Goal: Task Accomplishment & Management: Use online tool/utility

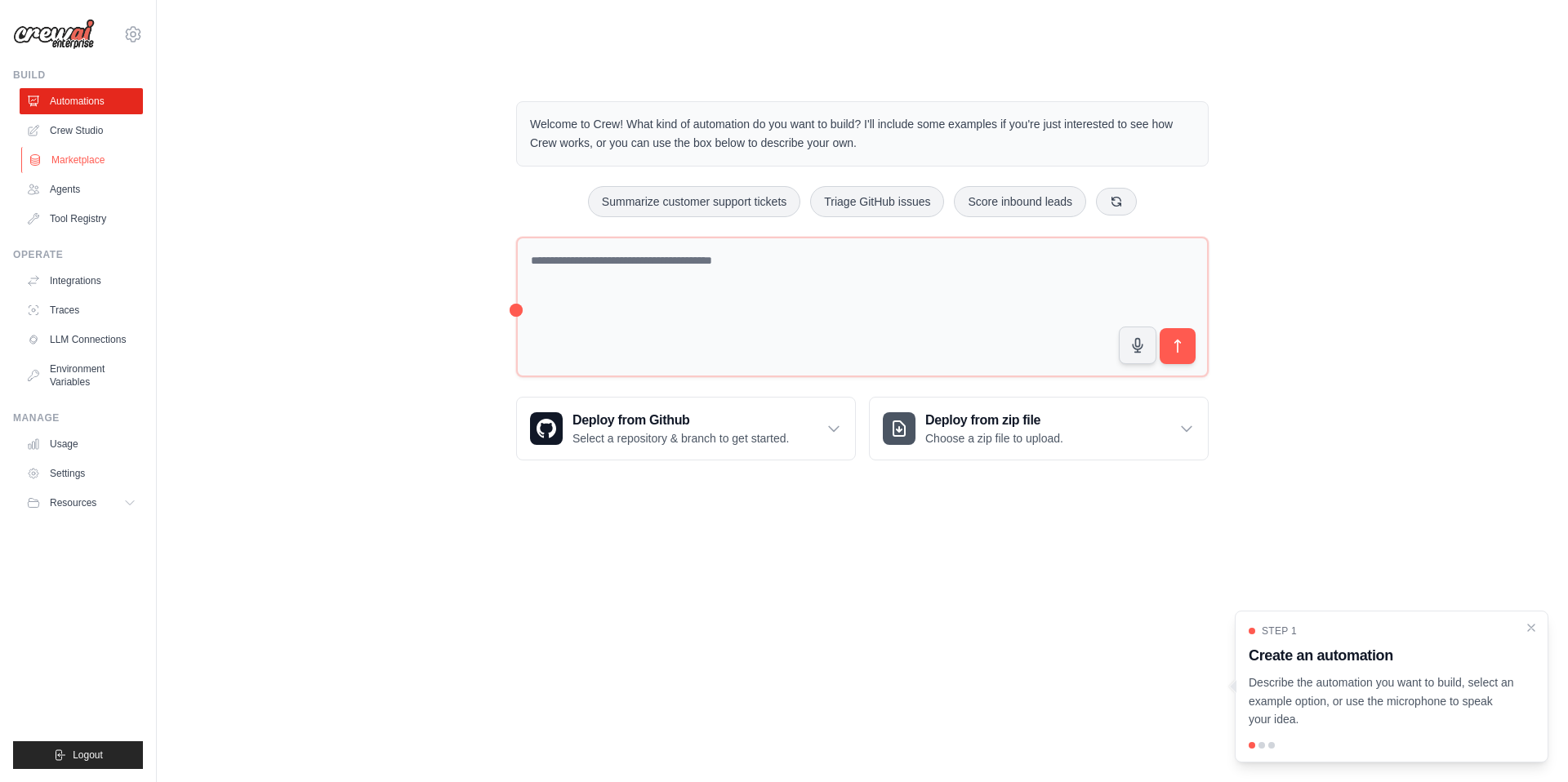
click at [88, 158] on link "Marketplace" at bounding box center [82, 159] width 123 height 26
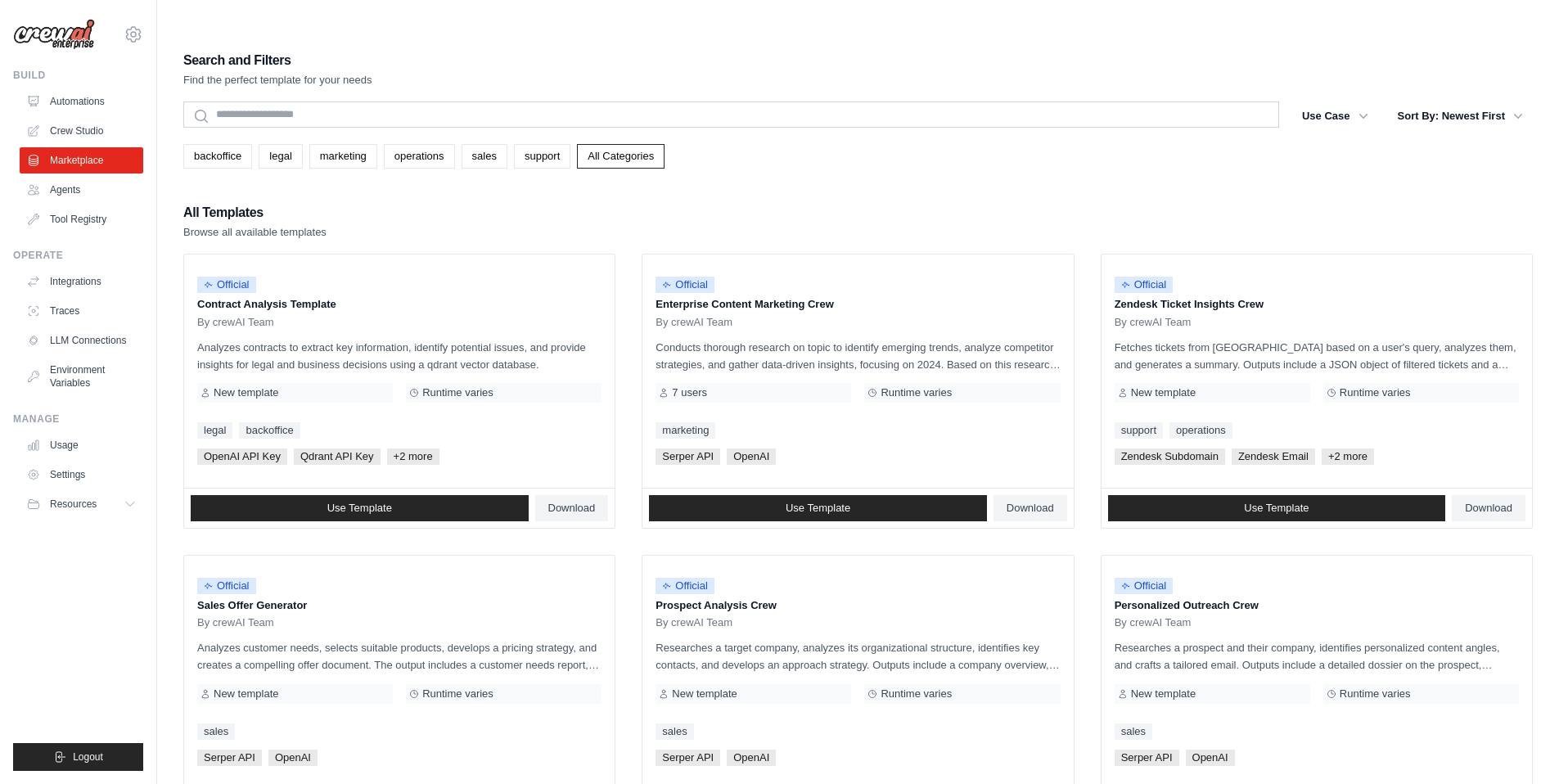
click at [83, 194] on link "Agents" at bounding box center [81, 189] width 124 height 26
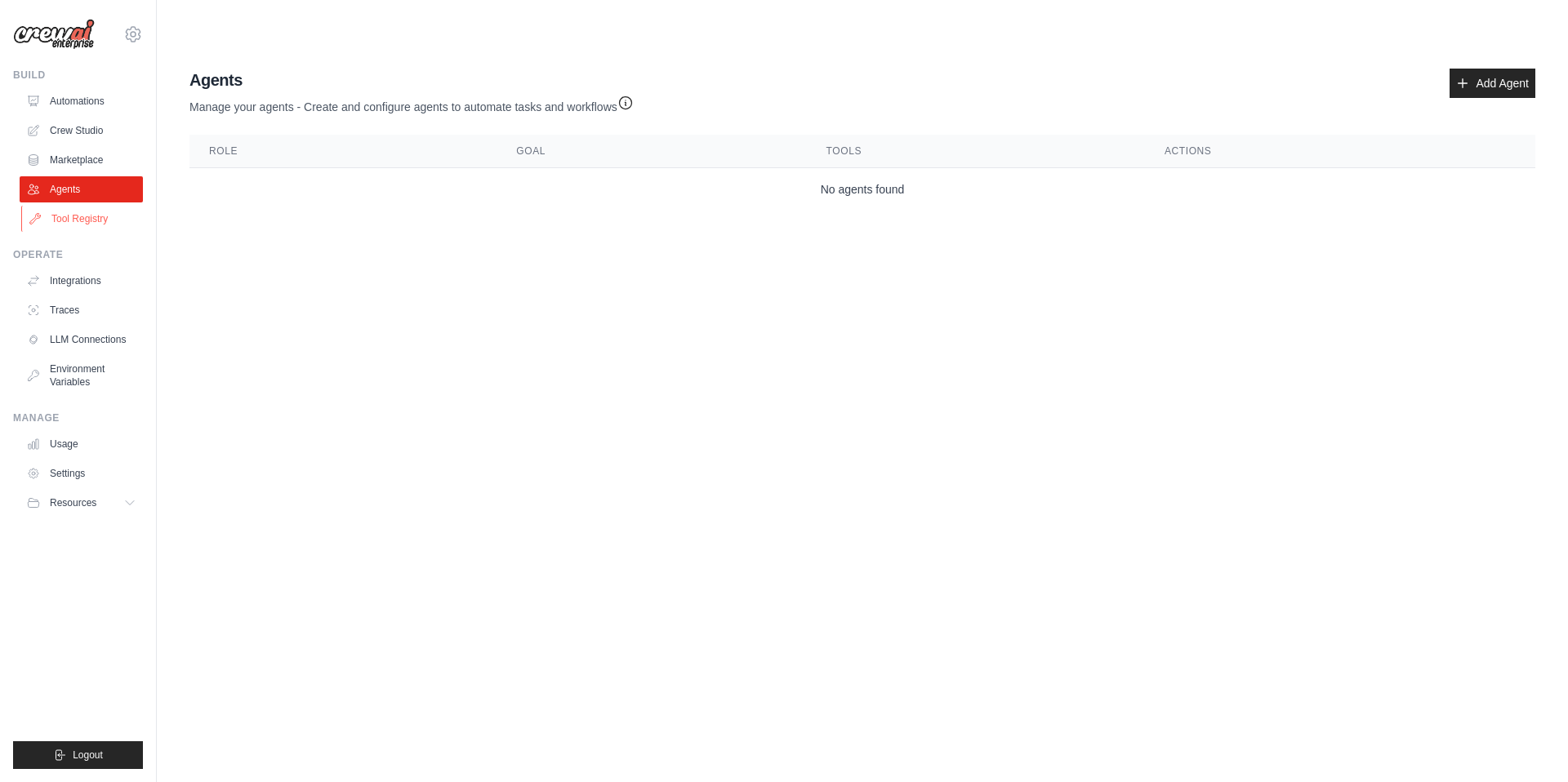
click at [96, 224] on link "Tool Registry" at bounding box center [82, 218] width 123 height 26
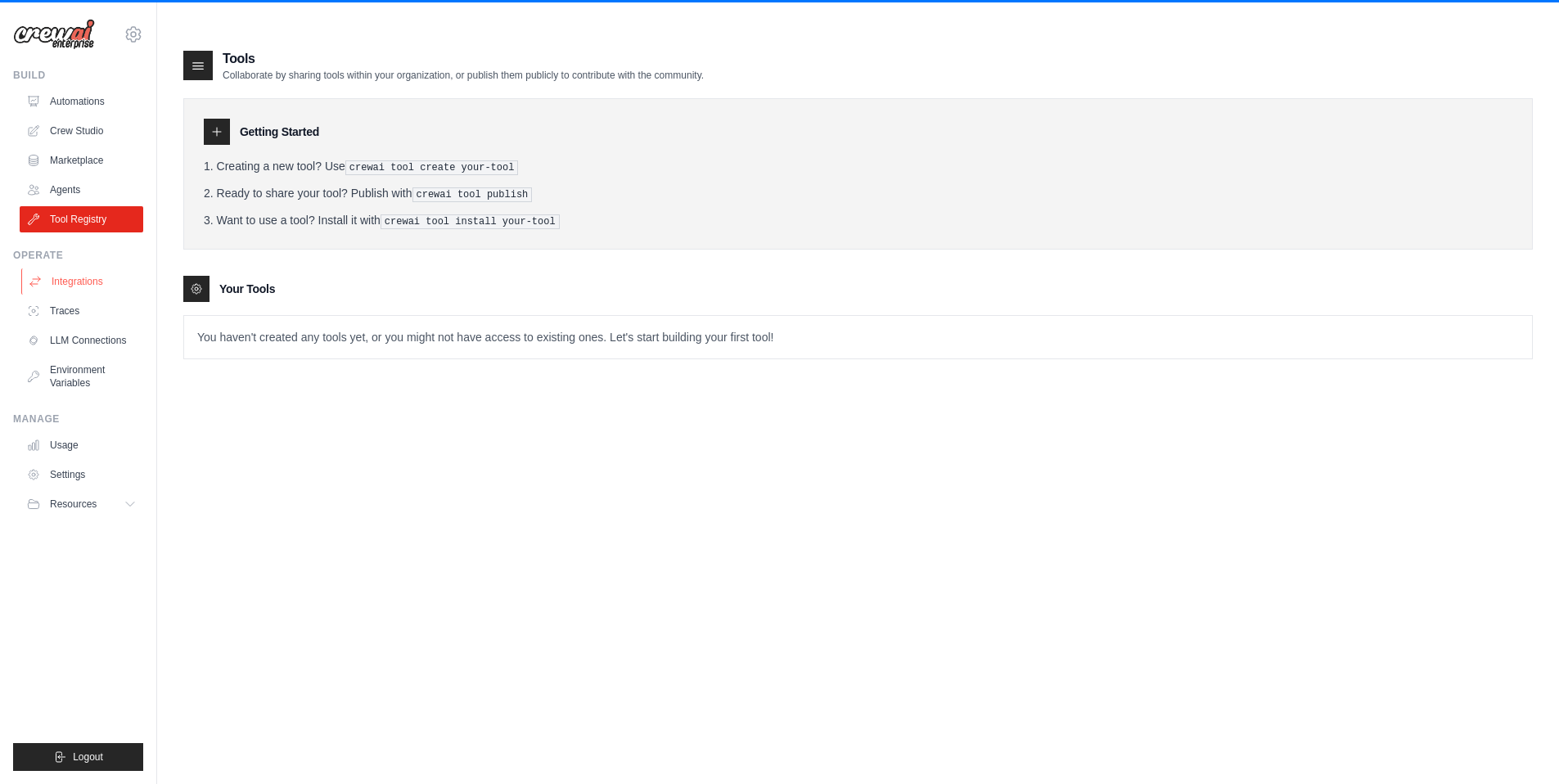
click at [95, 282] on link "Integrations" at bounding box center [82, 281] width 124 height 26
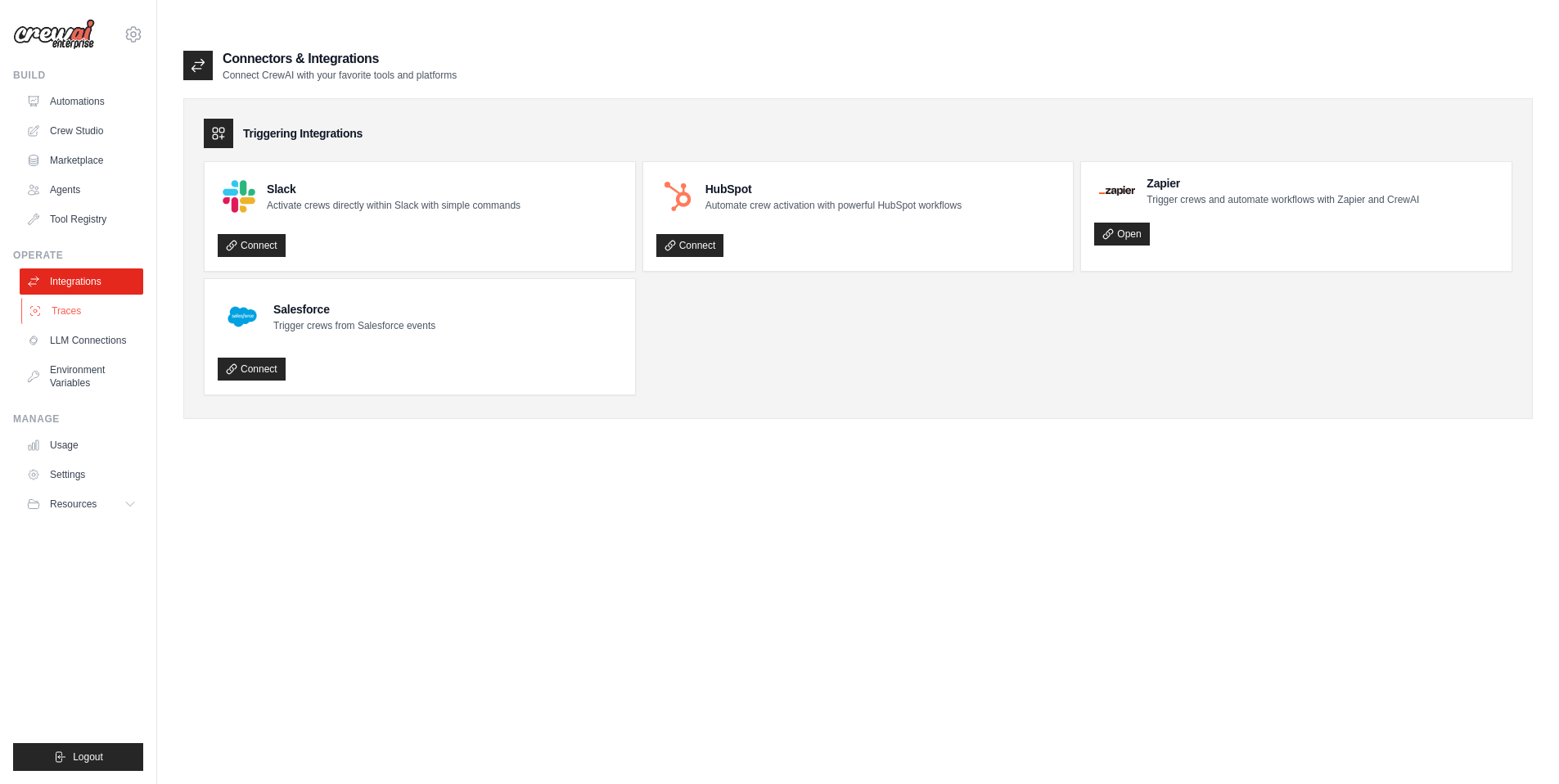
click at [92, 313] on link "Traces" at bounding box center [82, 310] width 124 height 26
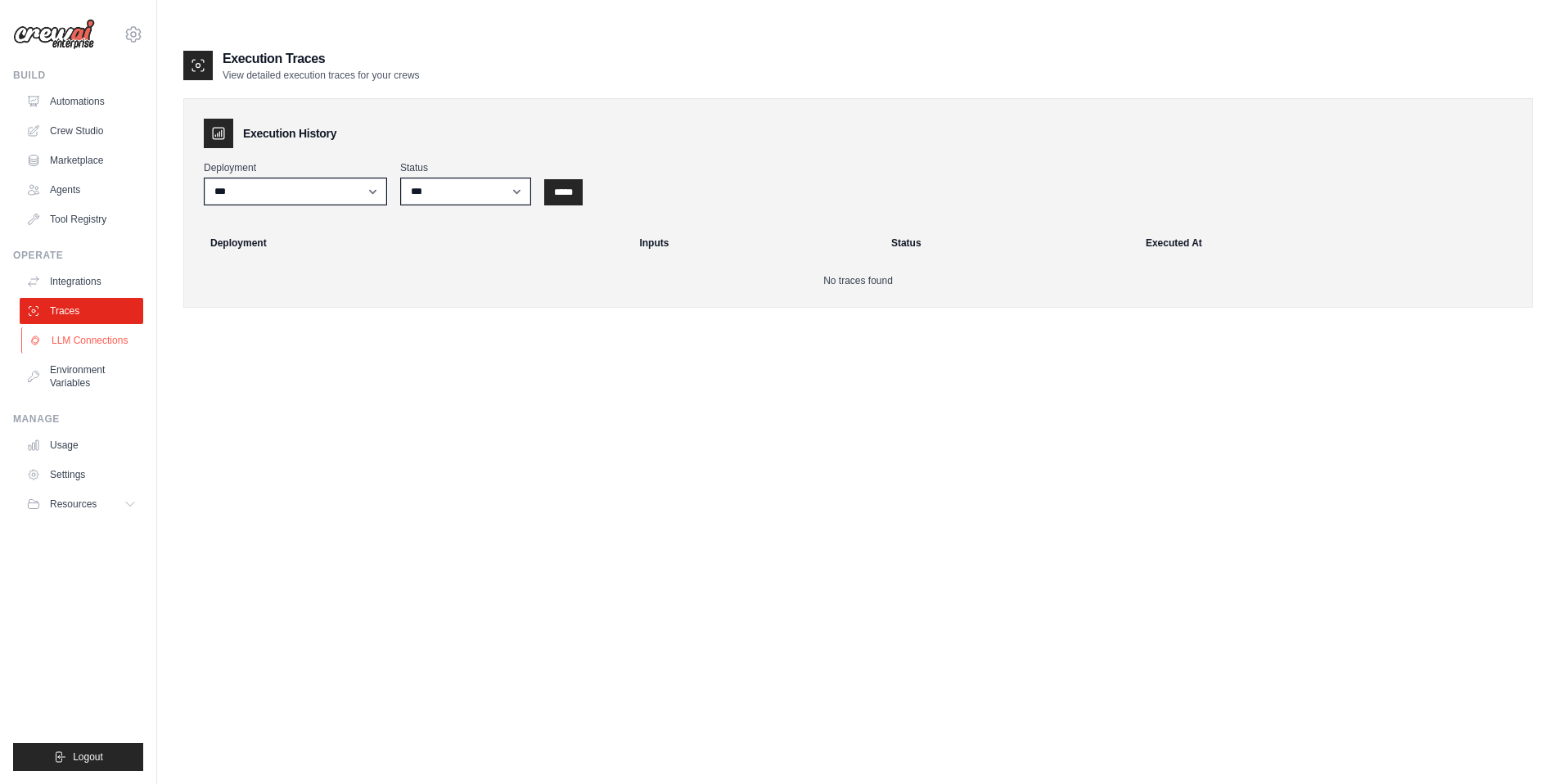
click at [107, 345] on link "LLM Connections" at bounding box center [82, 340] width 124 height 26
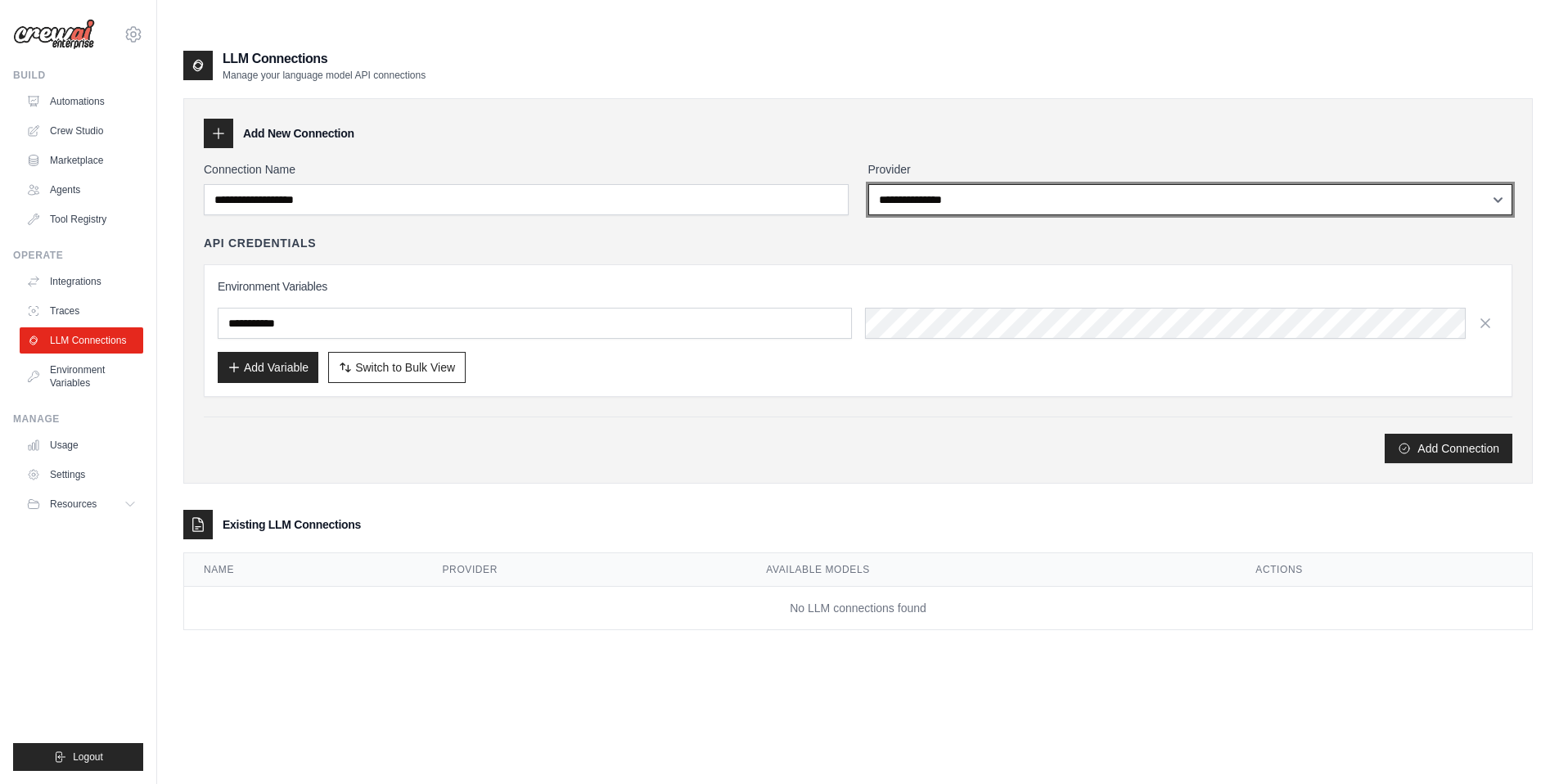
click at [930, 184] on select "**********" at bounding box center [1190, 199] width 645 height 31
